Goal: Transaction & Acquisition: Subscribe to service/newsletter

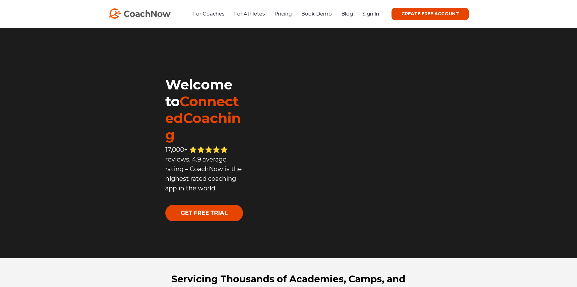
click at [409, 13] on link "CREATE FREE ACCOUNT" at bounding box center [429, 14] width 77 height 12
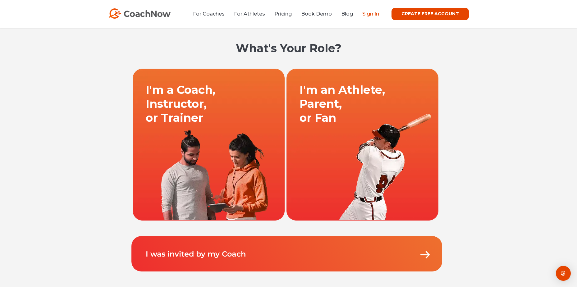
click at [369, 16] on link "Sign In" at bounding box center [370, 14] width 17 height 6
click at [374, 14] on link "Sign In" at bounding box center [370, 14] width 17 height 6
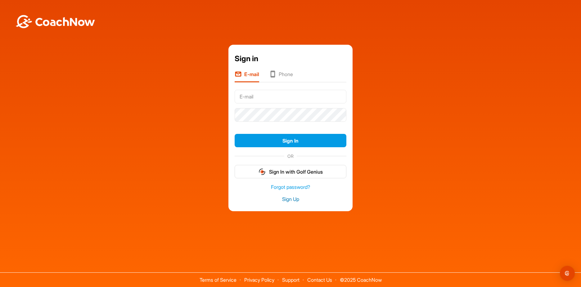
type input "[EMAIL_ADDRESS][DOMAIN_NAME]"
click at [289, 198] on link "Sign Up" at bounding box center [291, 199] width 112 height 7
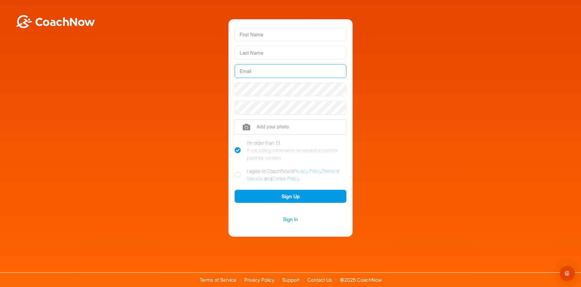
type input "[EMAIL_ADDRESS][DOMAIN_NAME]"
click at [269, 39] on input "text" at bounding box center [291, 35] width 112 height 14
type input "[PERSON_NAME]"
type input "Semkoff"
drag, startPoint x: 316, startPoint y: 67, endPoint x: 124, endPoint y: 60, distance: 191.8
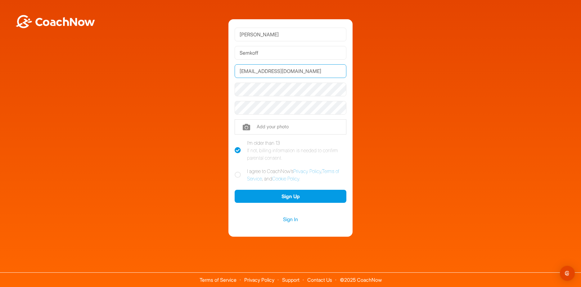
click at [126, 60] on div "[PERSON_NAME] [EMAIL_ADDRESS][DOMAIN_NAME] Phone +1 Phone Number (so your coach…" at bounding box center [290, 128] width 575 height 218
type input "[EMAIL_ADDRESS][DOMAIN_NAME]"
click at [400, 111] on div "[PERSON_NAME] [EMAIL_ADDRESS][DOMAIN_NAME] Phone +1 Phone Number (so your coach…" at bounding box center [290, 128] width 575 height 218
drag, startPoint x: 239, startPoint y: 175, endPoint x: 255, endPoint y: 193, distance: 24.0
click at [239, 175] on icon at bounding box center [238, 175] width 6 height 6
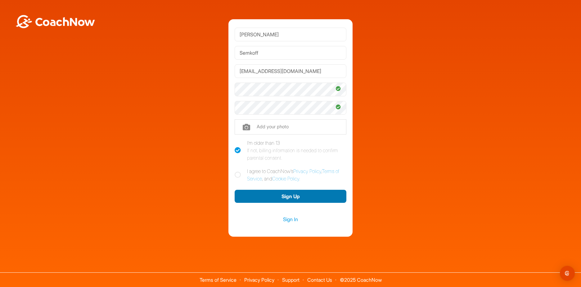
click at [239, 171] on input "I agree to CoachNow's Privacy Policy , Terms of Service , and Cookie Policy ." at bounding box center [237, 169] width 4 height 4
checkbox input "true"
click at [281, 197] on button "Sign Up" at bounding box center [291, 196] width 112 height 13
